Goal: Navigation & Orientation: Find specific page/section

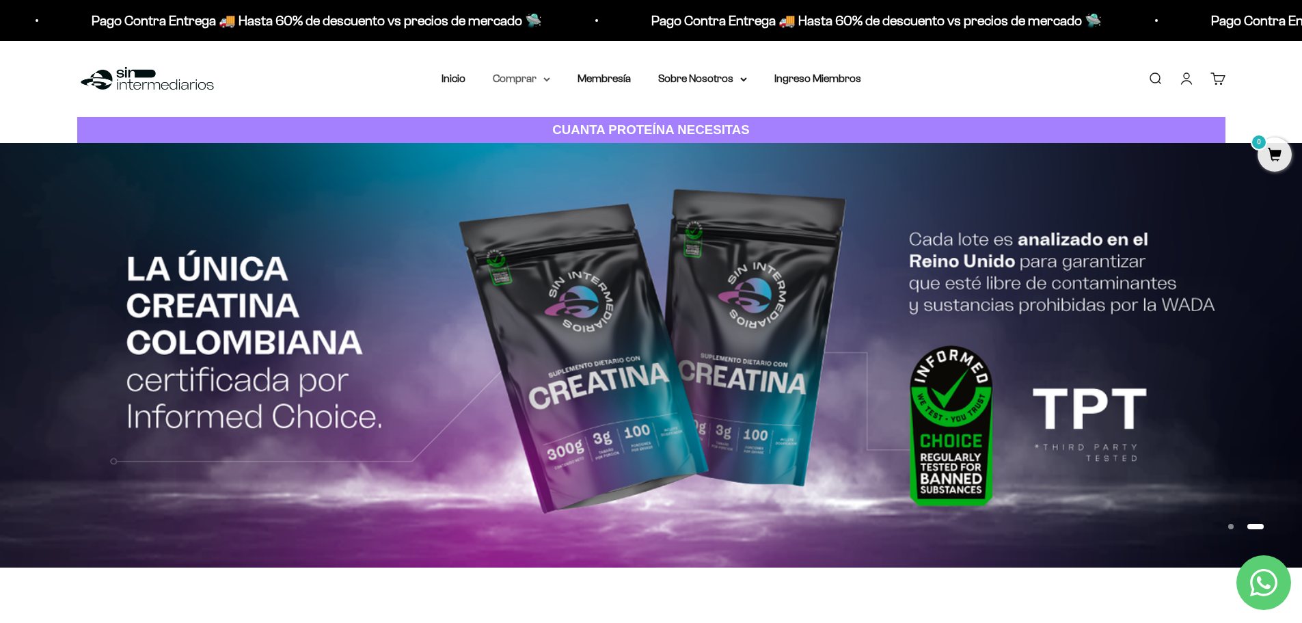
click at [511, 81] on summary "Comprar" at bounding box center [521, 79] width 57 height 18
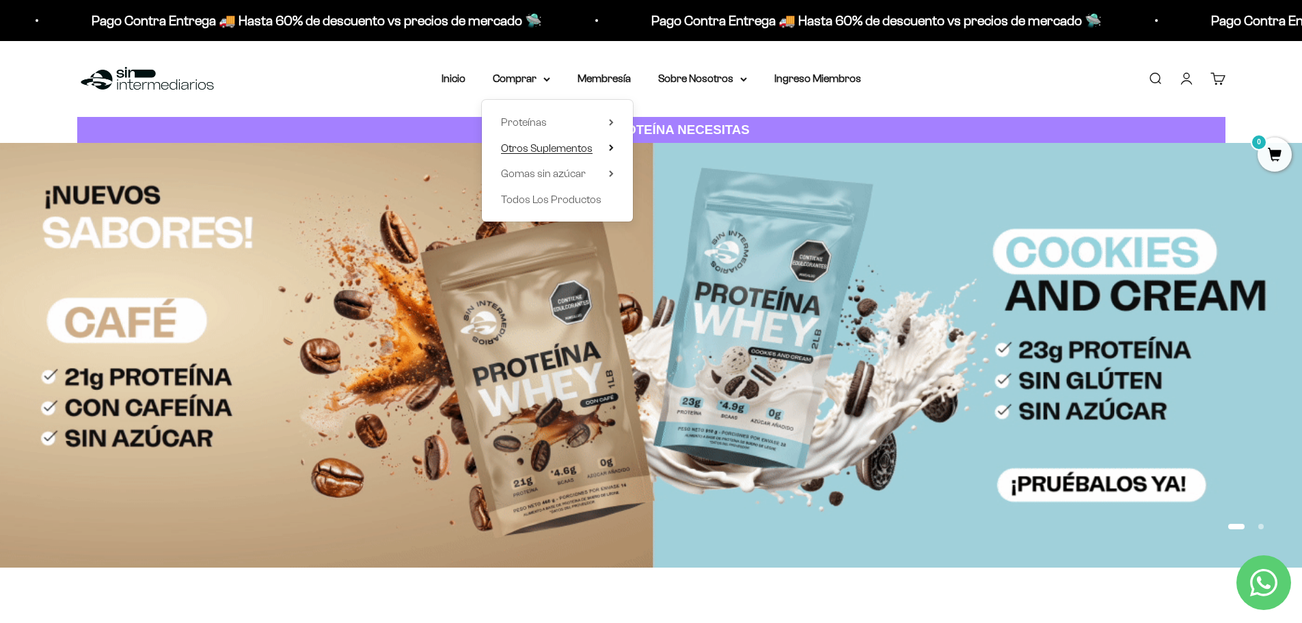
click at [576, 146] on span "Otros Suplementos" at bounding box center [547, 148] width 92 height 12
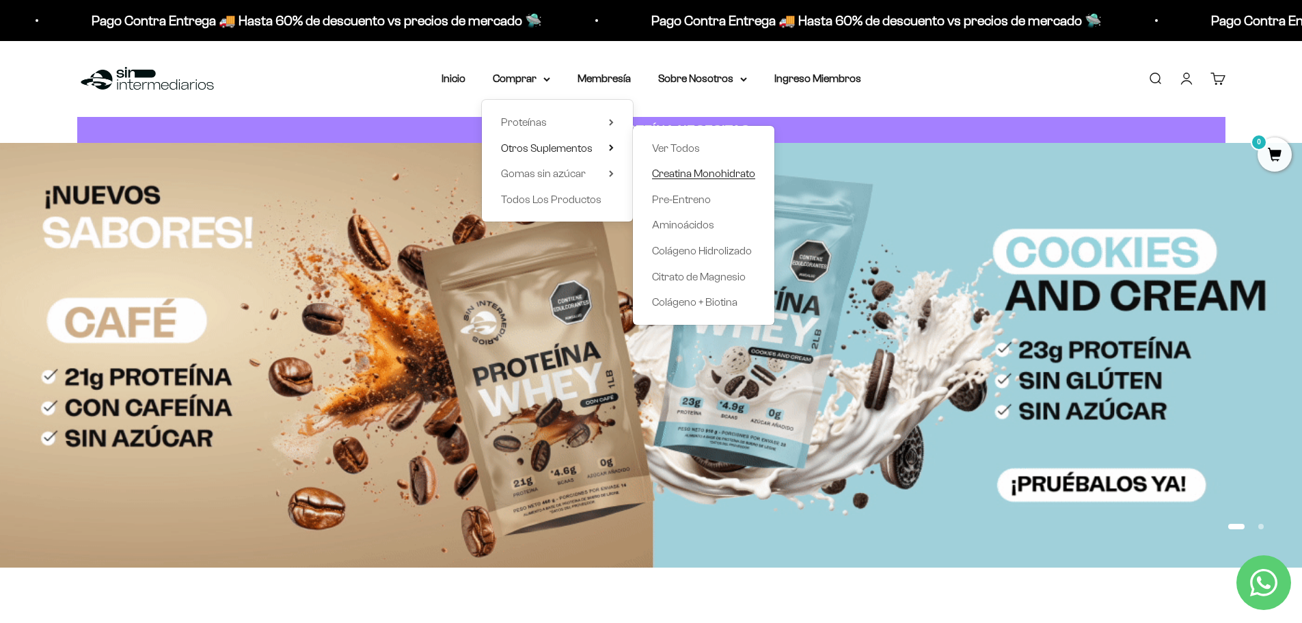
click at [704, 169] on span "Creatina Monohidrato" at bounding box center [703, 173] width 103 height 12
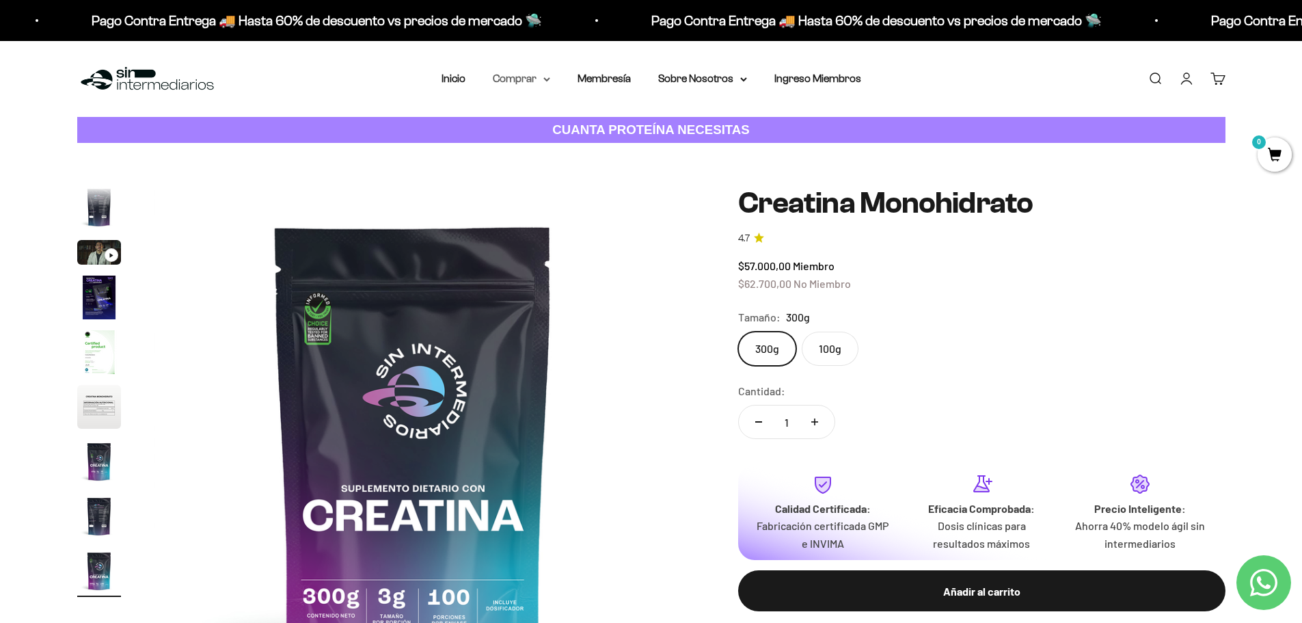
click at [533, 79] on summary "Comprar" at bounding box center [521, 79] width 57 height 18
click at [552, 120] on summary "Proteínas" at bounding box center [557, 122] width 113 height 18
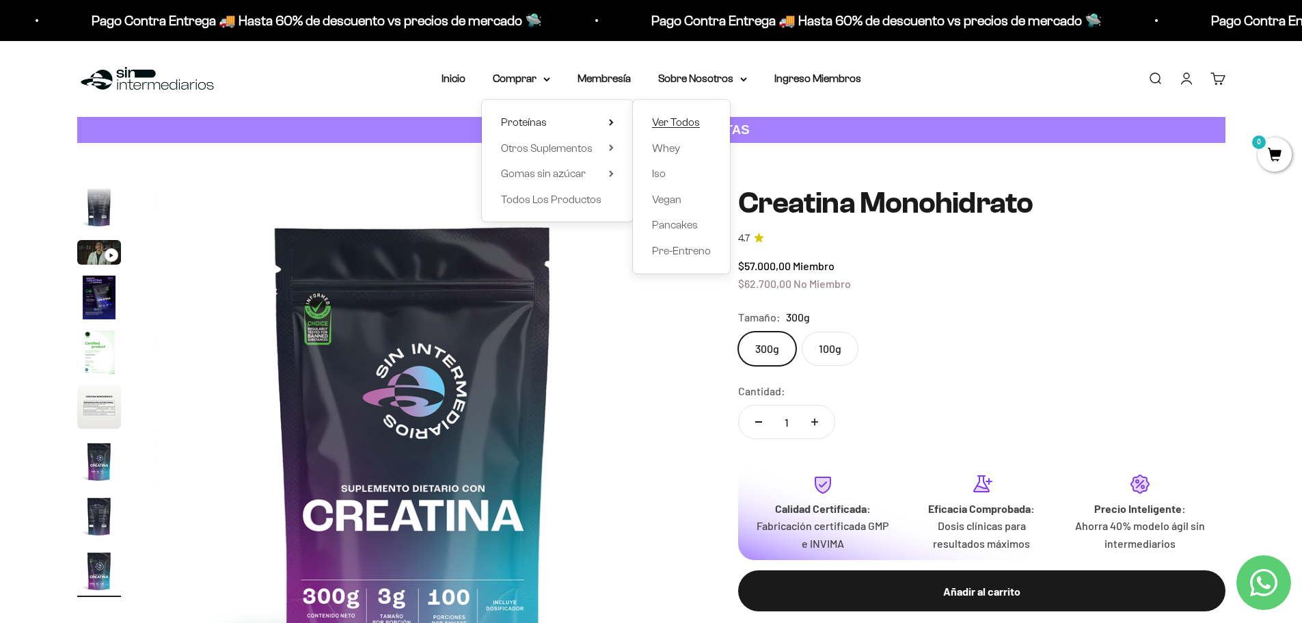
click at [660, 120] on span "Ver Todos" at bounding box center [676, 122] width 48 height 12
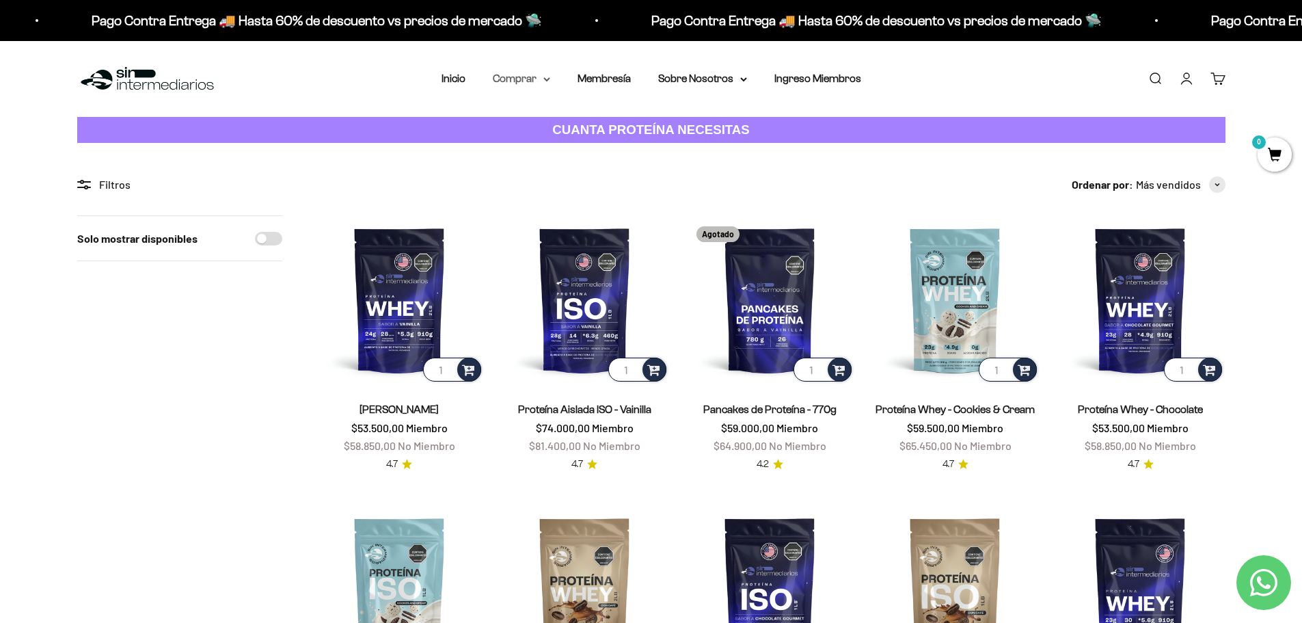
click at [518, 76] on summary "Comprar" at bounding box center [521, 79] width 57 height 18
click at [552, 170] on span "Gomas sin azúcar" at bounding box center [543, 173] width 85 height 12
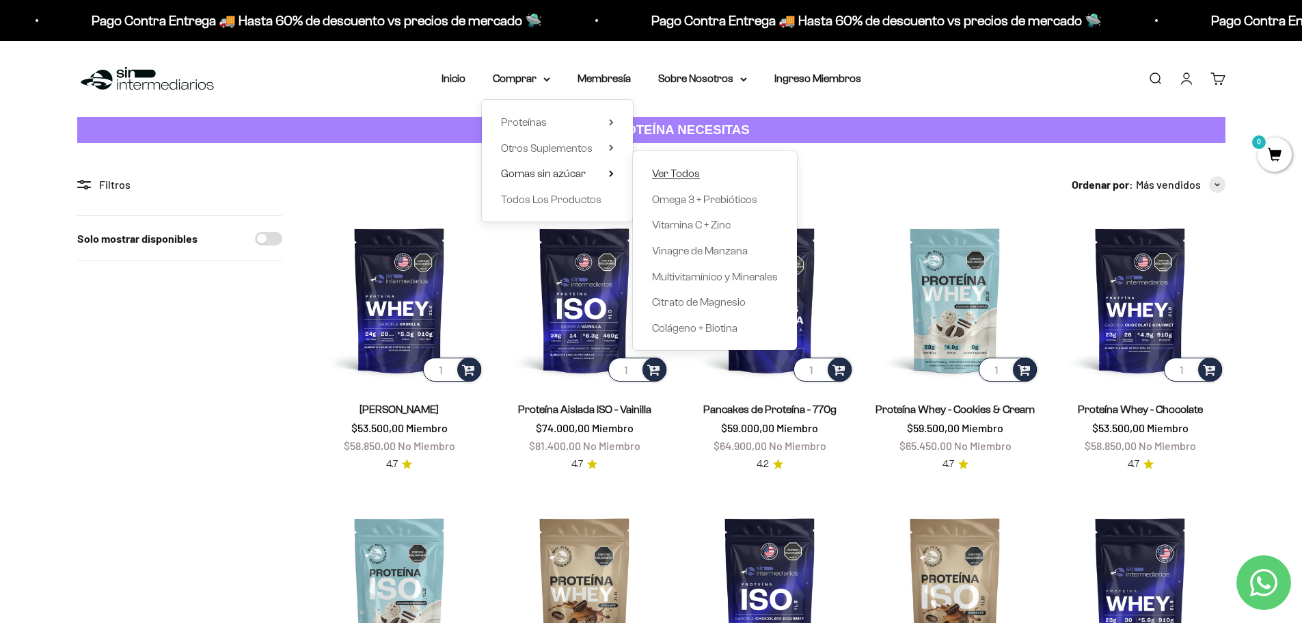
click at [671, 170] on span "Ver Todos" at bounding box center [676, 173] width 48 height 12
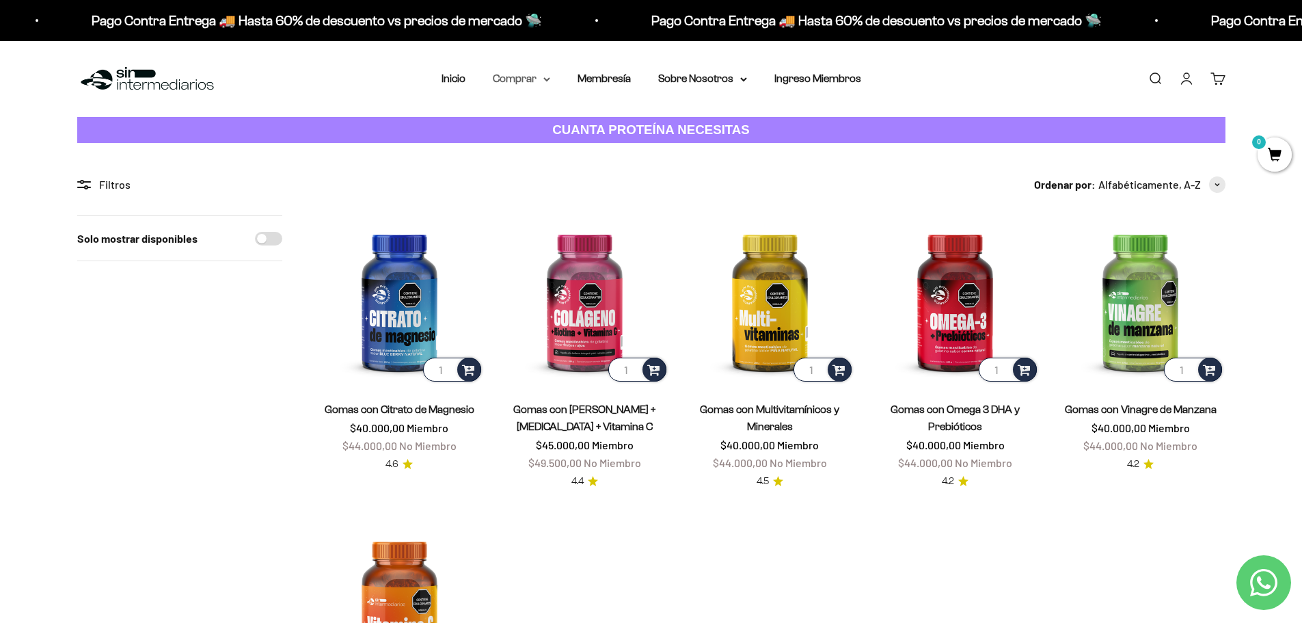
click at [530, 79] on summary "Comprar" at bounding box center [521, 79] width 57 height 18
click at [578, 204] on span "Todos Los Productos" at bounding box center [551, 199] width 100 height 12
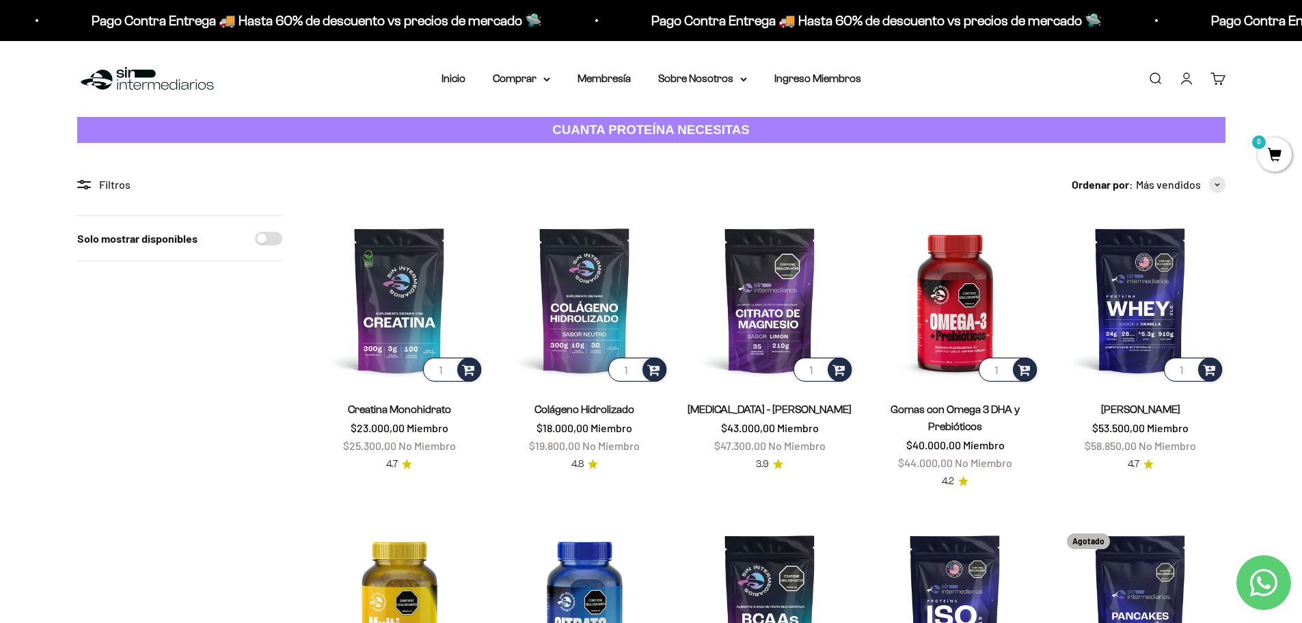
click at [796, 72] on li "Ingreso Miembros" at bounding box center [818, 79] width 87 height 18
click at [797, 76] on link "Ingreso Miembros" at bounding box center [818, 78] width 87 height 12
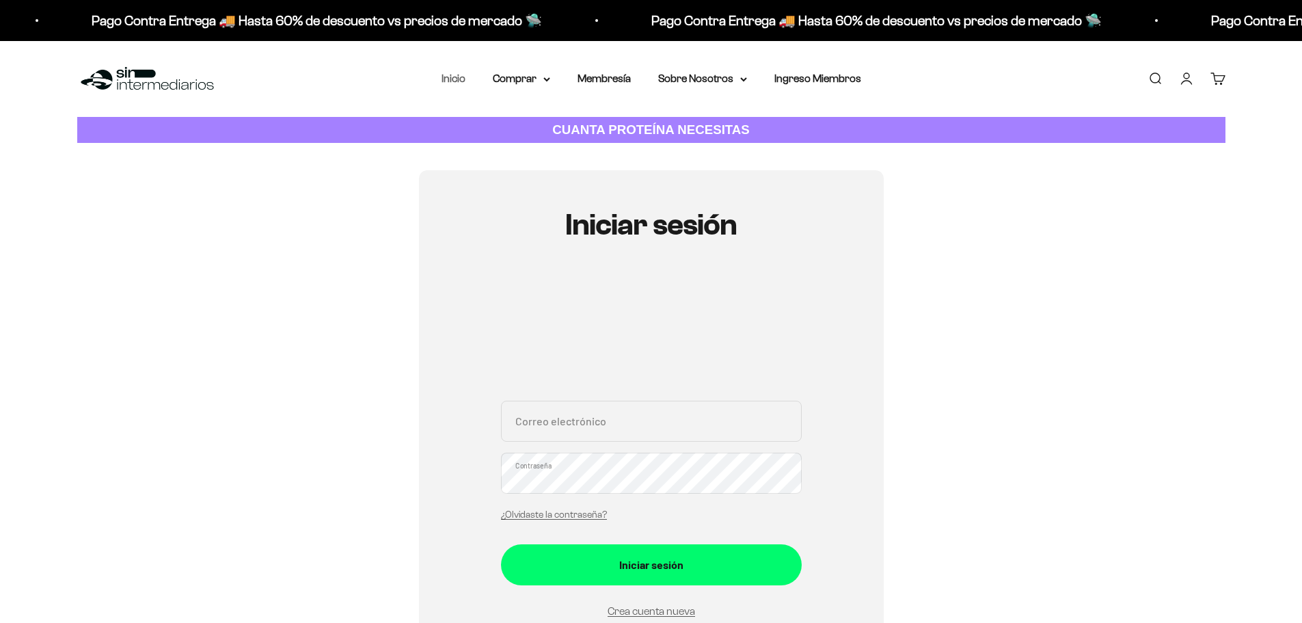
click at [460, 78] on link "Inicio" at bounding box center [454, 78] width 24 height 12
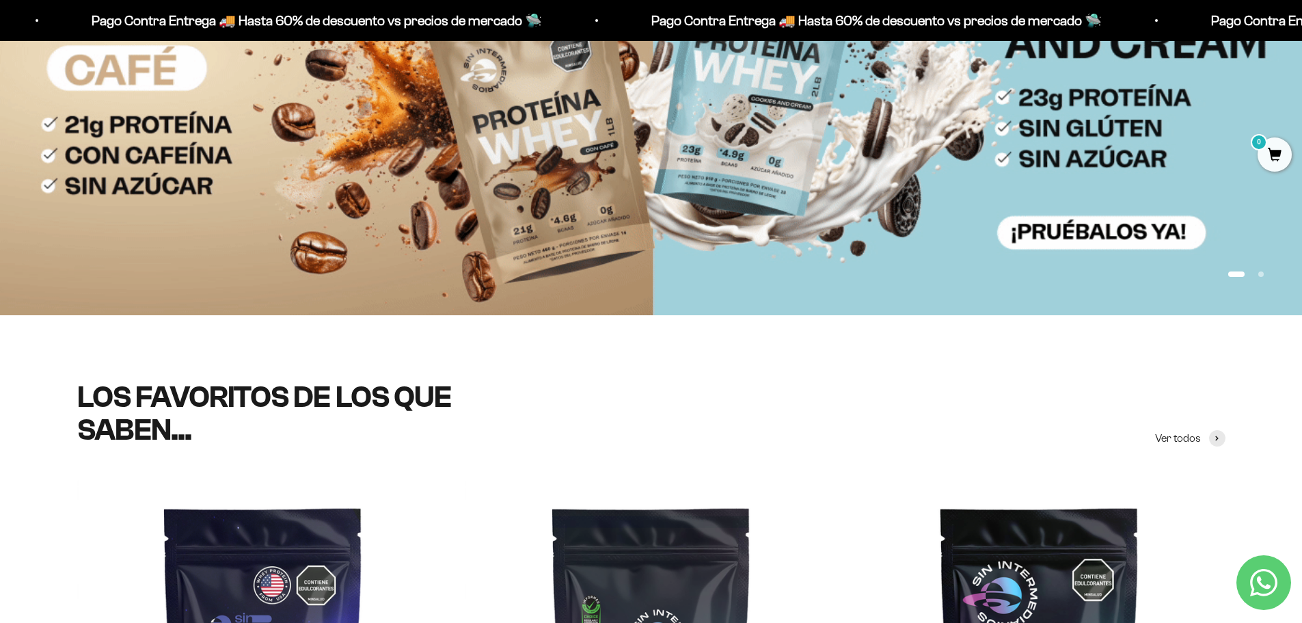
scroll to position [252, 0]
